Goal: Task Accomplishment & Management: Complete application form

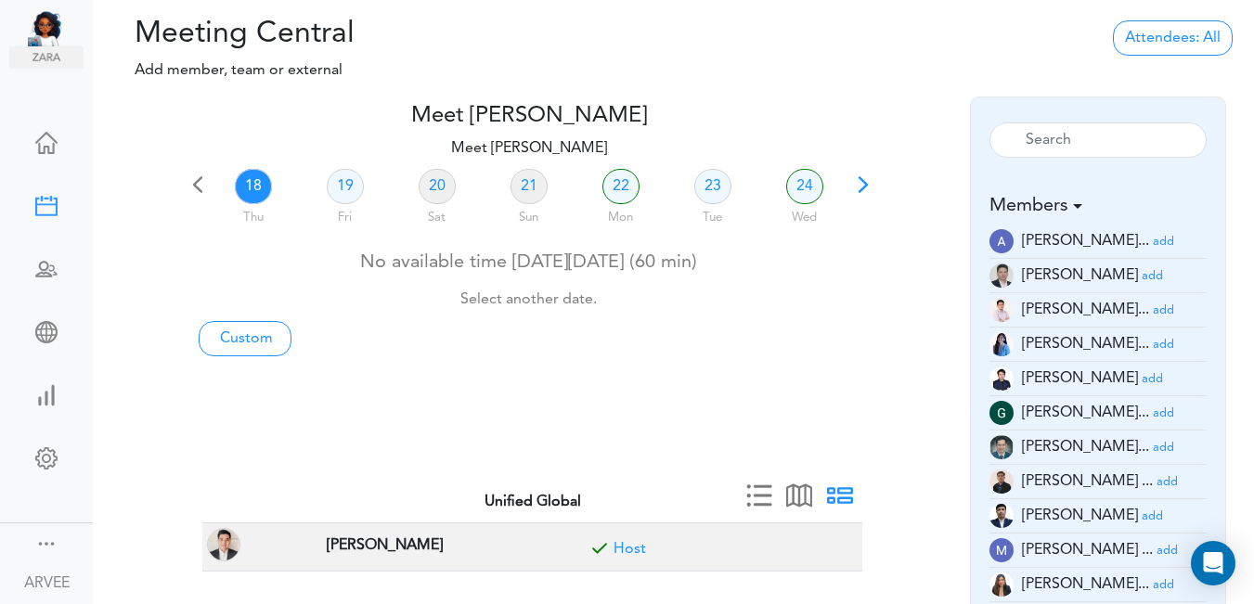
scroll to position [54, 0]
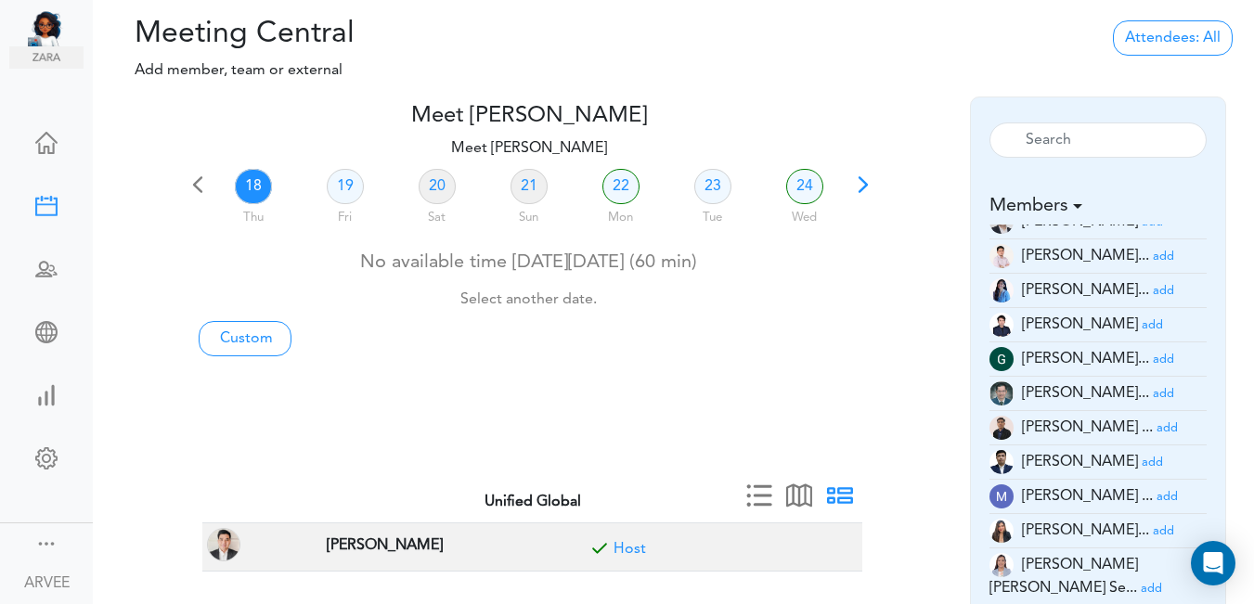
click at [858, 180] on span at bounding box center [863, 191] width 26 height 26
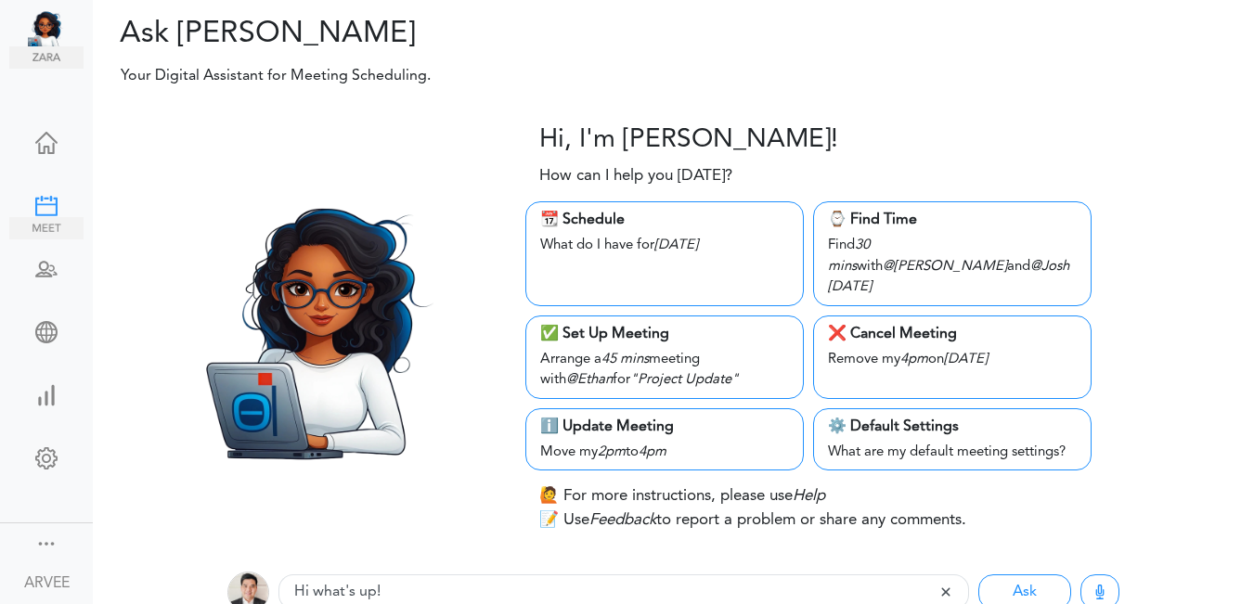
click at [41, 204] on div at bounding box center [46, 204] width 74 height 19
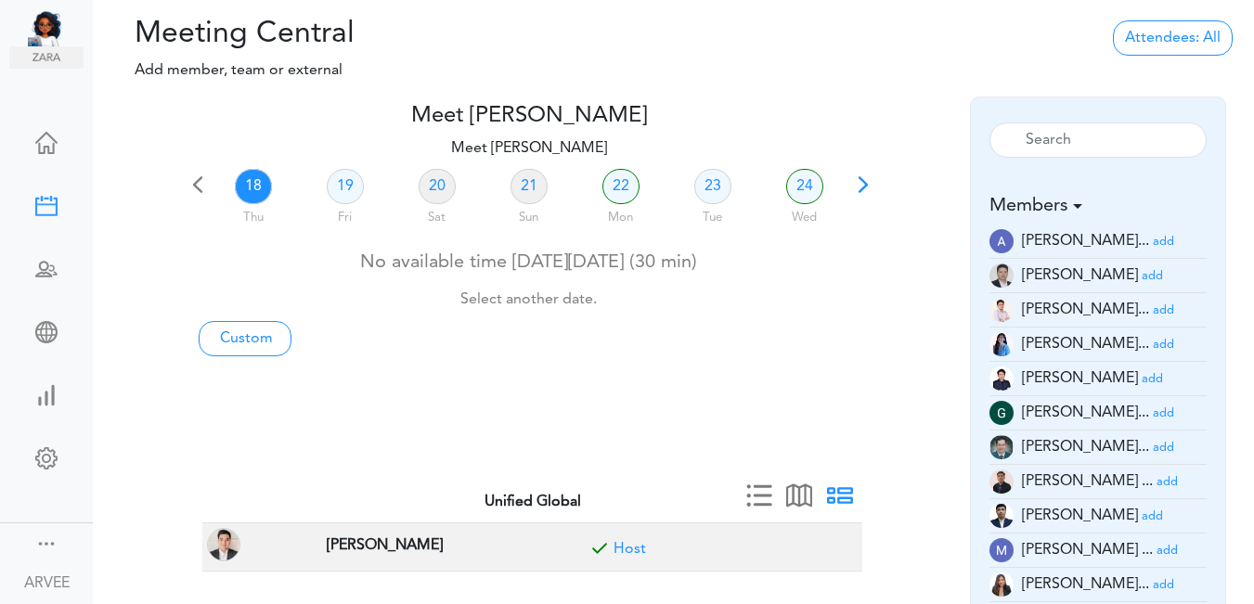
click at [858, 190] on span at bounding box center [863, 191] width 26 height 26
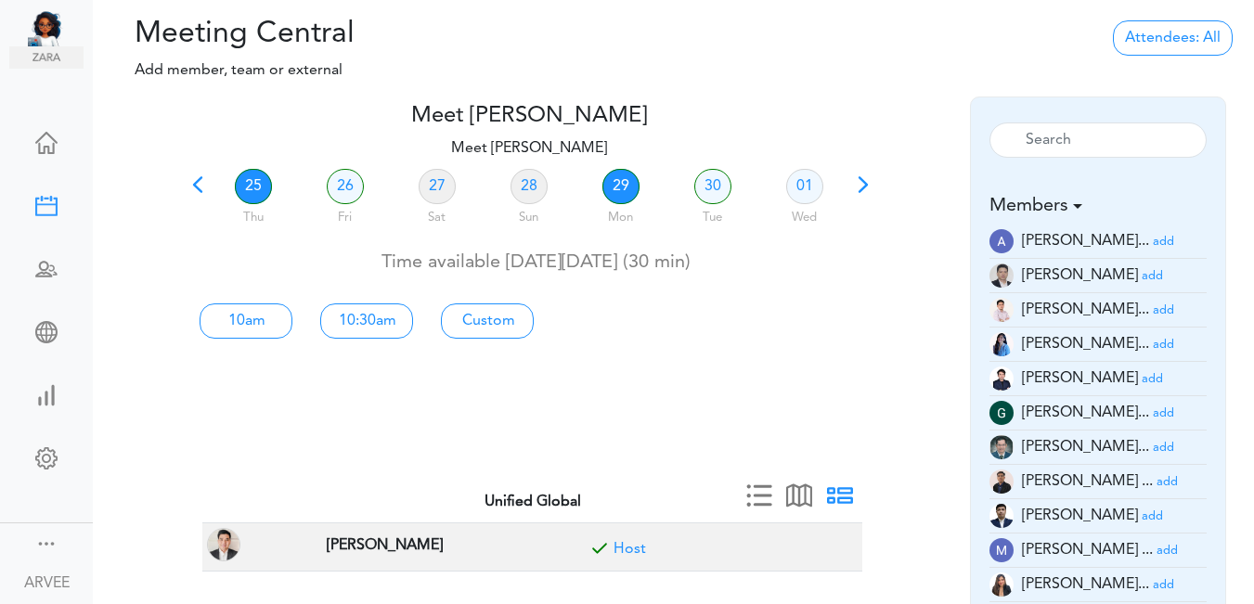
click at [620, 194] on link "29" at bounding box center [620, 186] width 37 height 35
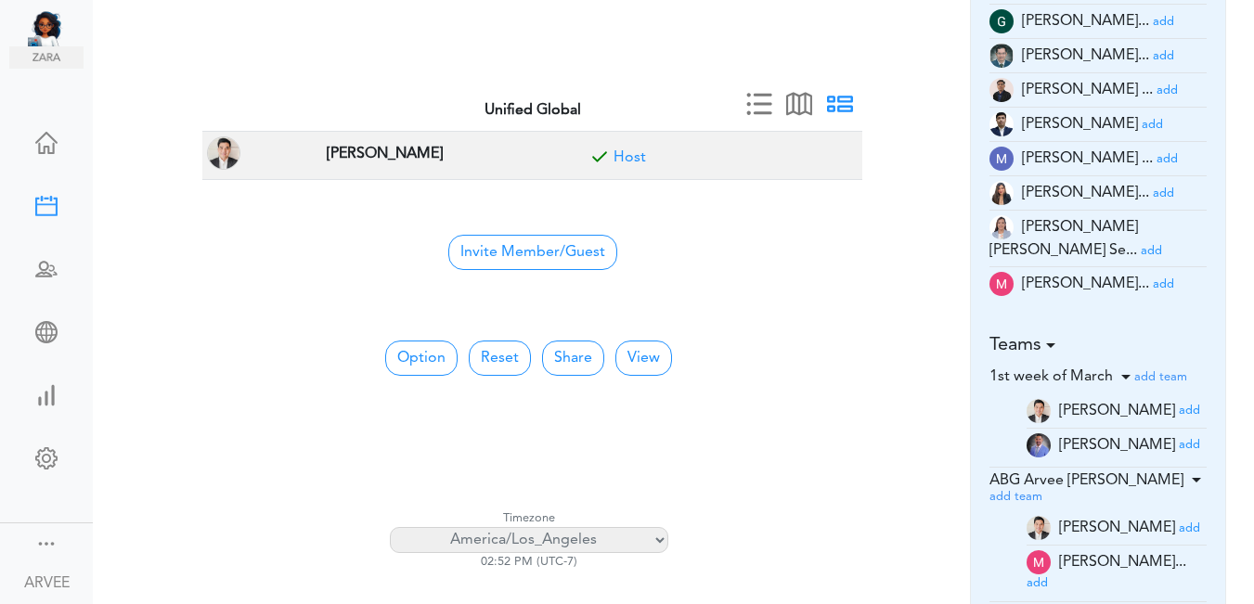
scroll to position [402, 0]
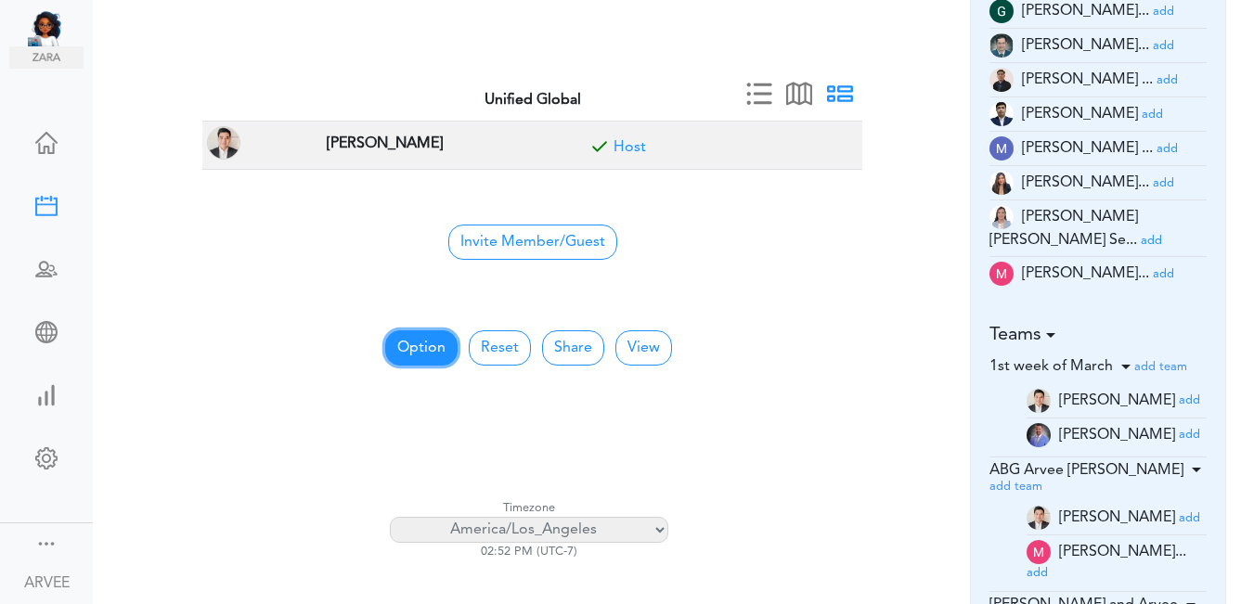
click at [434, 344] on button "Option" at bounding box center [421, 347] width 72 height 35
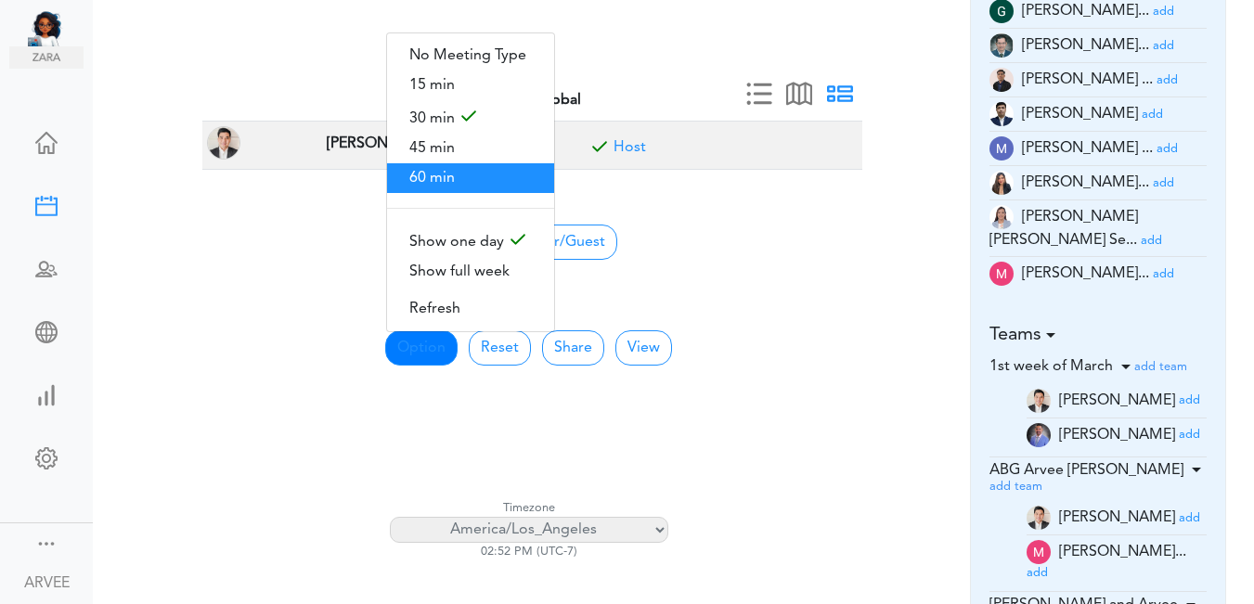
click at [454, 175] on span "60 min" at bounding box center [470, 178] width 167 height 30
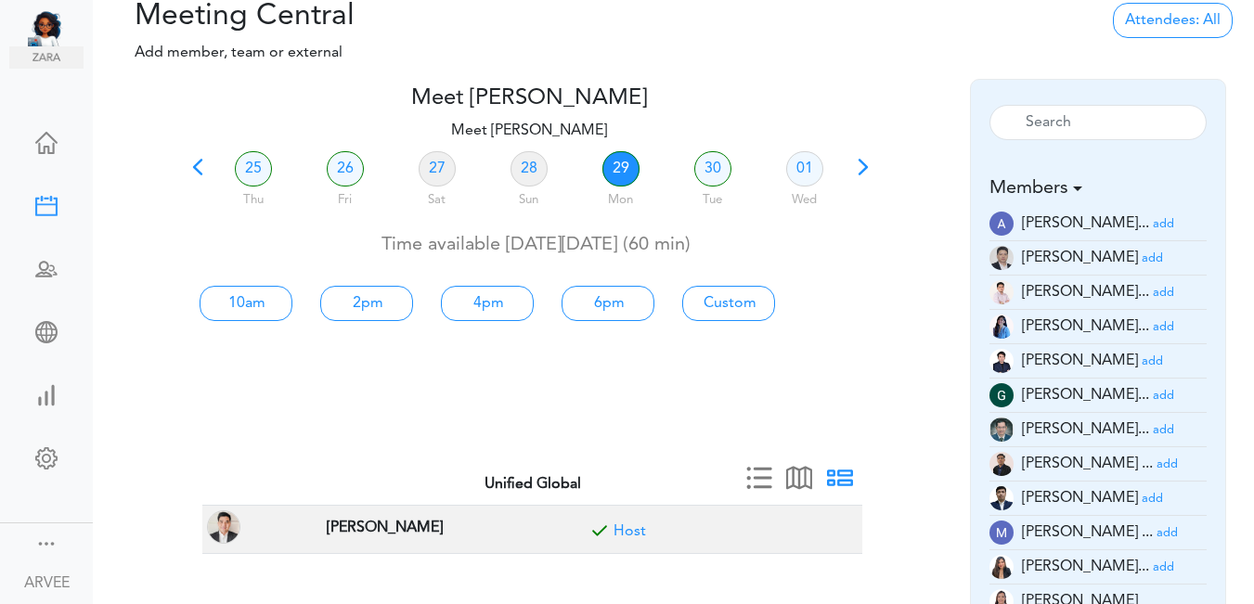
scroll to position [0, 0]
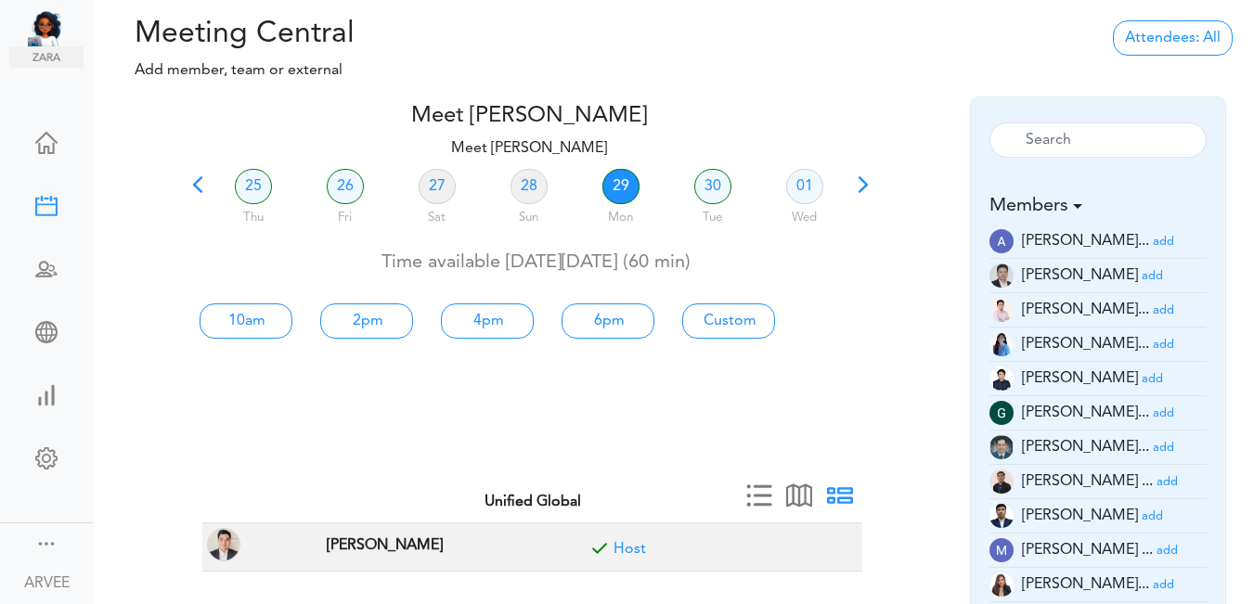
click at [615, 182] on link "29" at bounding box center [620, 186] width 37 height 35
click at [370, 318] on link "2pm" at bounding box center [366, 320] width 93 height 35
type input "Meet ARVEE FLORES"
type input "https://us02web.zoom.us/j/9174257685?pwd=VUE3Y2Fpem5ORktDVUZkeE9Yc01vZz09"
type input "2025-09-29T14:00"
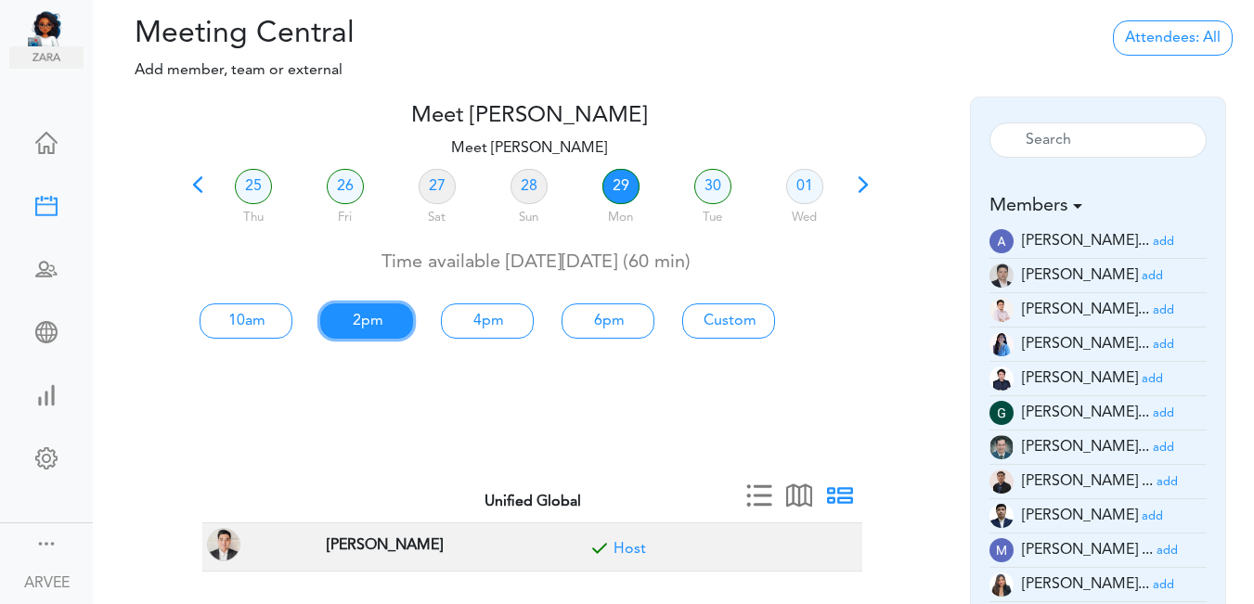
type input "2025-09-29T15:00"
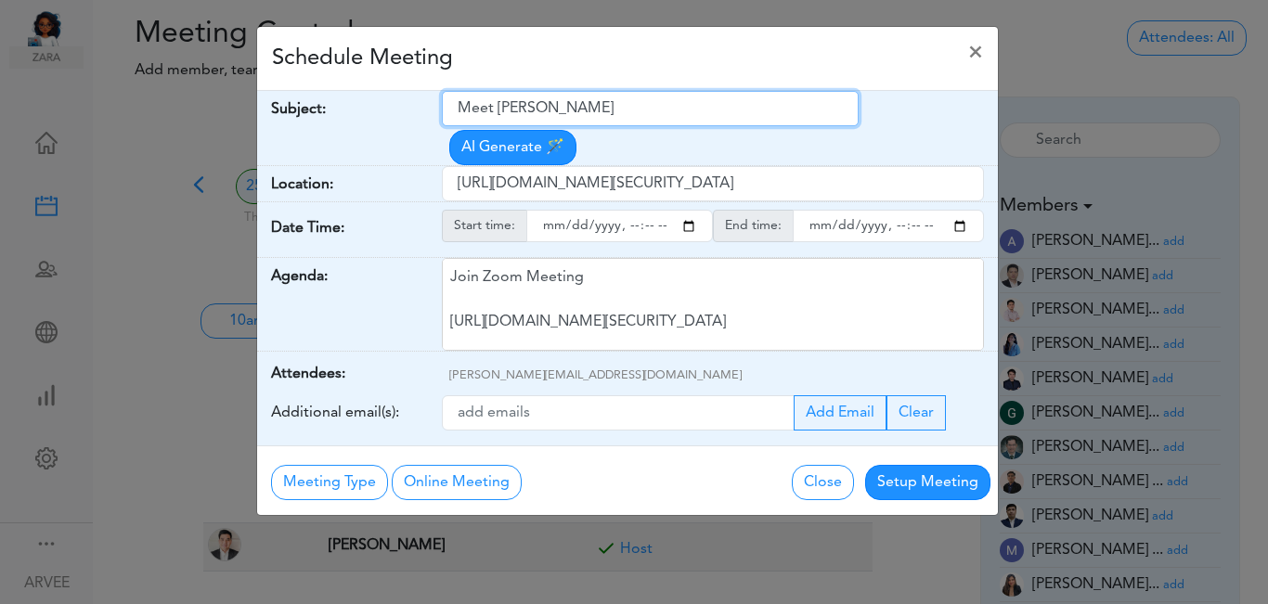
drag, startPoint x: 458, startPoint y: 108, endPoint x: 618, endPoint y: 110, distance: 159.6
click at [618, 110] on input "Meet ARVEE FLORES" at bounding box center [650, 108] width 417 height 35
paste input "ing with Raj Mahmood"
click at [459, 110] on input "Meeting with Raj Mahmood" at bounding box center [650, 108] width 417 height 35
click at [471, 110] on input "PLanning Meeting with Raj Mahmood" at bounding box center [650, 108] width 417 height 35
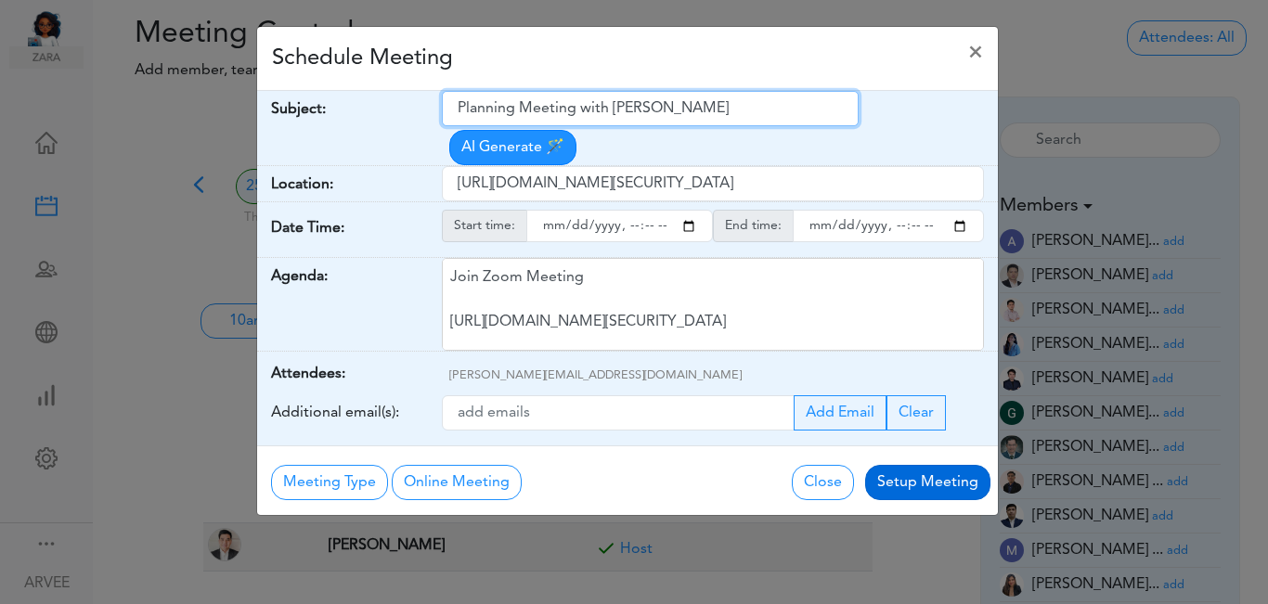
type input "Planning Meeting with Raj Mahmood"
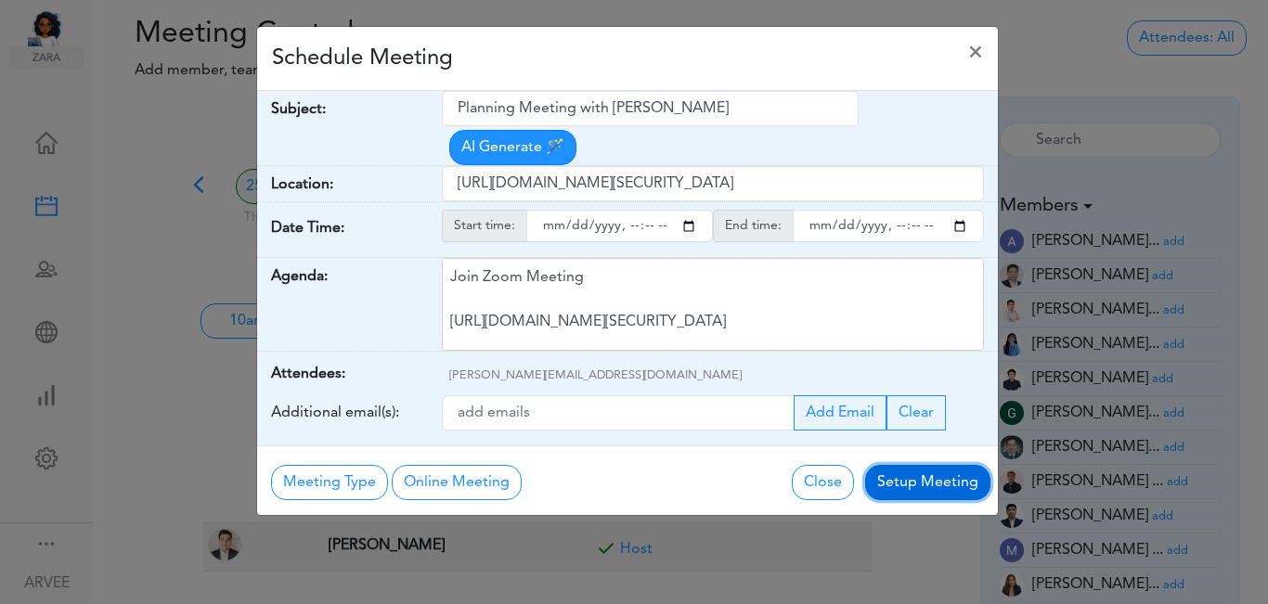
click at [912, 465] on button "Setup Meeting" at bounding box center [927, 482] width 125 height 35
